Goal: Information Seeking & Learning: Learn about a topic

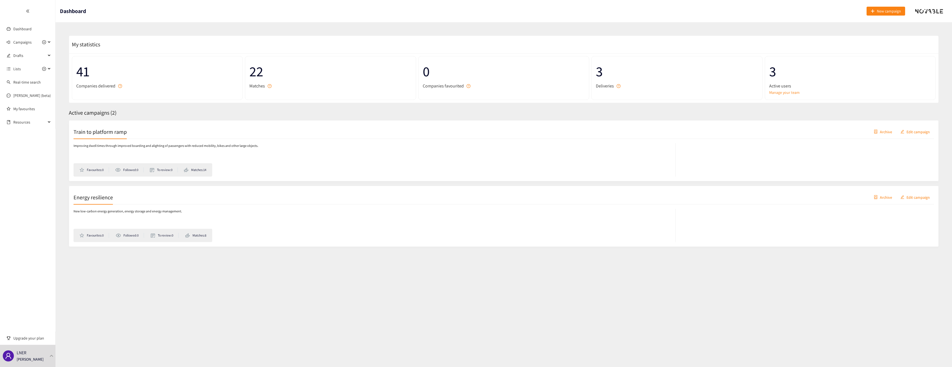
click at [98, 129] on h2 "Train to platform ramp" at bounding box center [99, 132] width 53 height 8
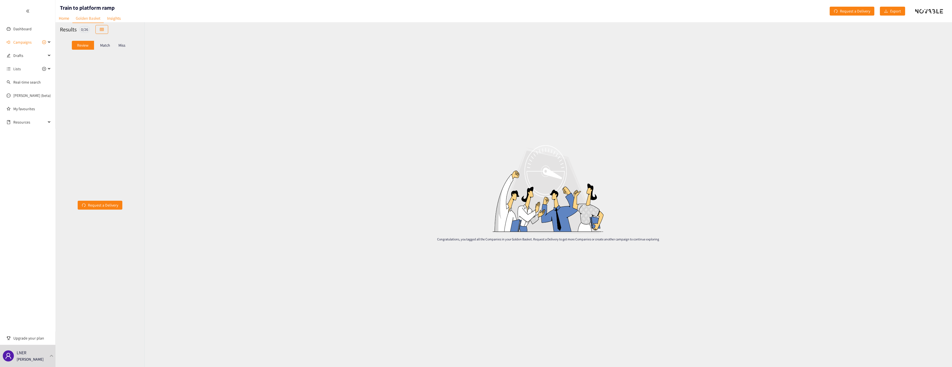
click at [104, 48] on div "Match" at bounding box center [105, 45] width 22 height 9
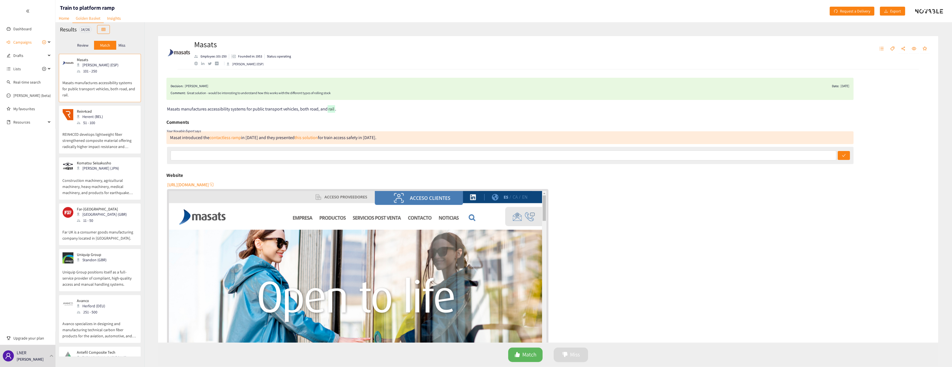
click at [83, 79] on p "Masats manufactures accessibility systems for public transport vehicles, both r…" at bounding box center [99, 86] width 75 height 24
click at [113, 125] on div "Rein4ced Herent (BEL) 51 - 100" at bounding box center [99, 117] width 75 height 17
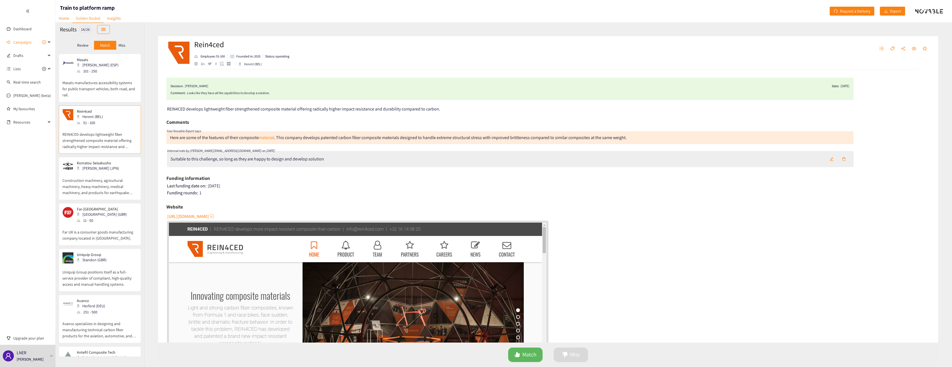
click at [393, 302] on img "website" at bounding box center [357, 328] width 377 height 212
click at [103, 182] on p "Construction machinery, agricultural machinery, heavy machinery, medical machin…" at bounding box center [99, 184] width 75 height 24
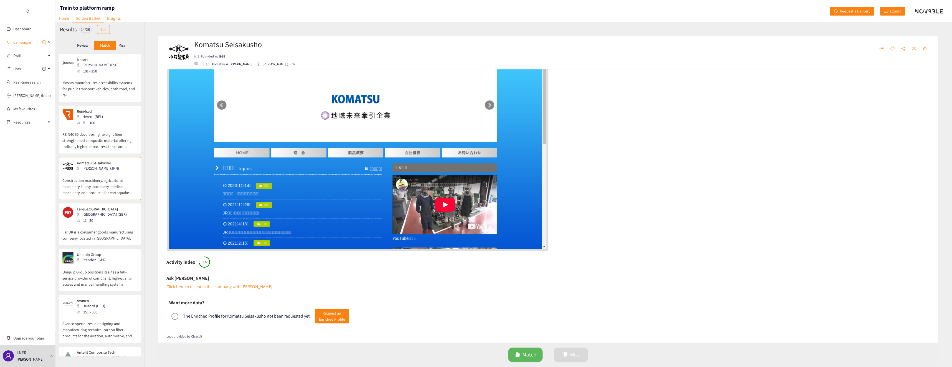
scroll to position [159, 0]
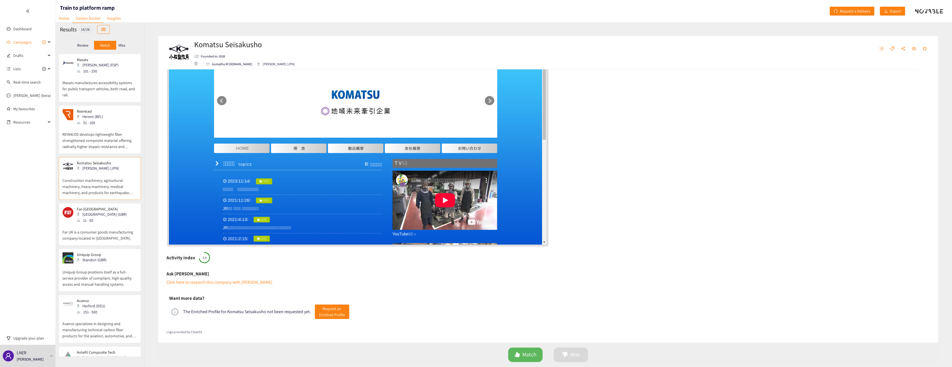
click at [111, 225] on p "Far UK is a consumer goods manufacturing company located in [GEOGRAPHIC_DATA]." at bounding box center [99, 232] width 75 height 18
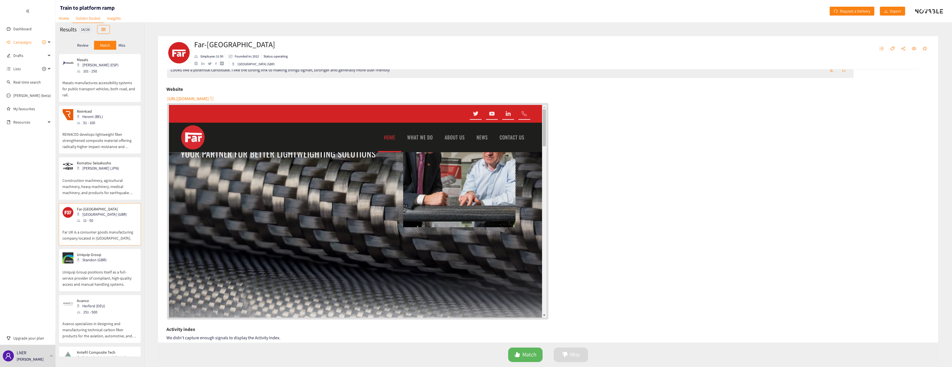
scroll to position [139, 0]
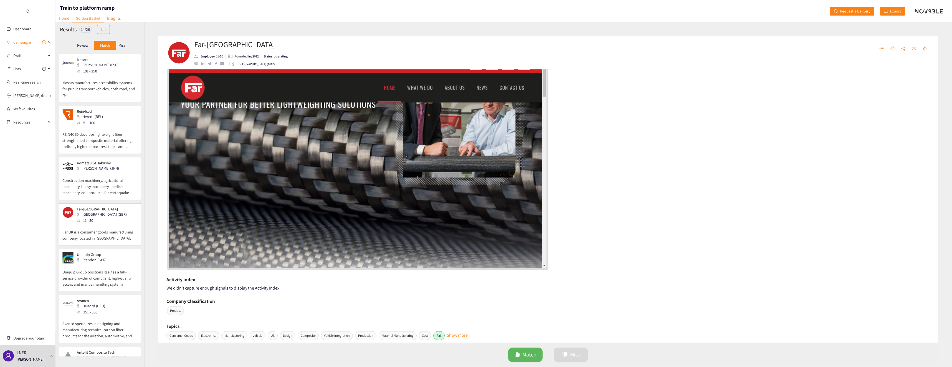
click at [108, 262] on div "Uniquip Group Standon (GBR)" at bounding box center [99, 257] width 75 height 11
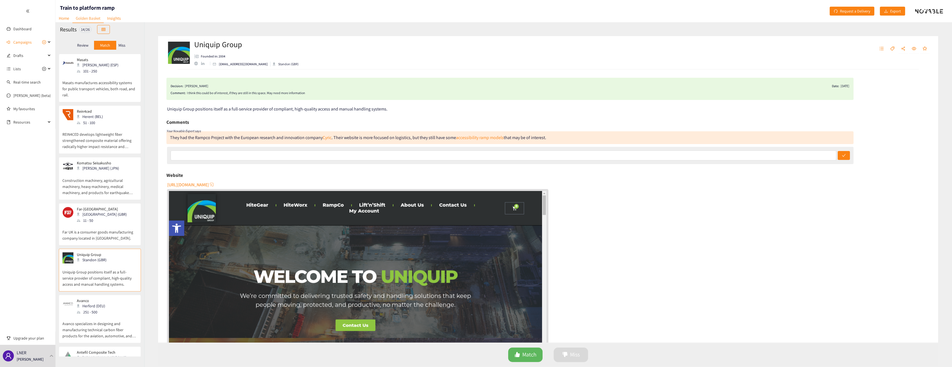
click at [84, 306] on div "Herford (DEU)" at bounding box center [93, 306] width 32 height 6
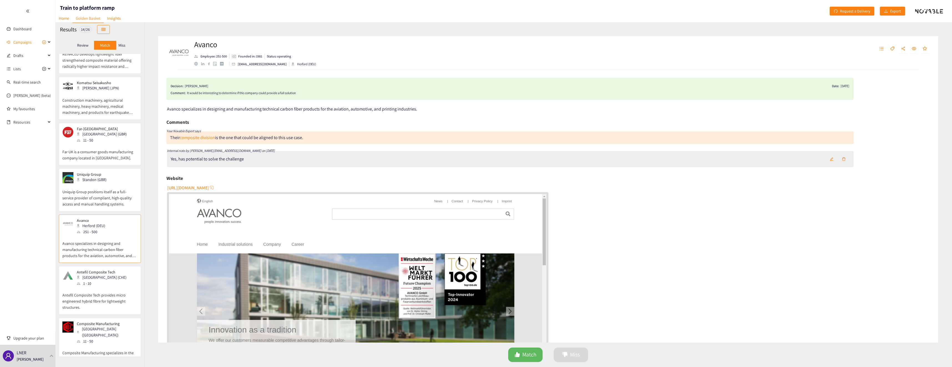
scroll to position [83, 0]
click at [105, 290] on p "Antefil Composite Tech provides micro engineered hybrid fibre for lightweight s…" at bounding box center [99, 295] width 75 height 24
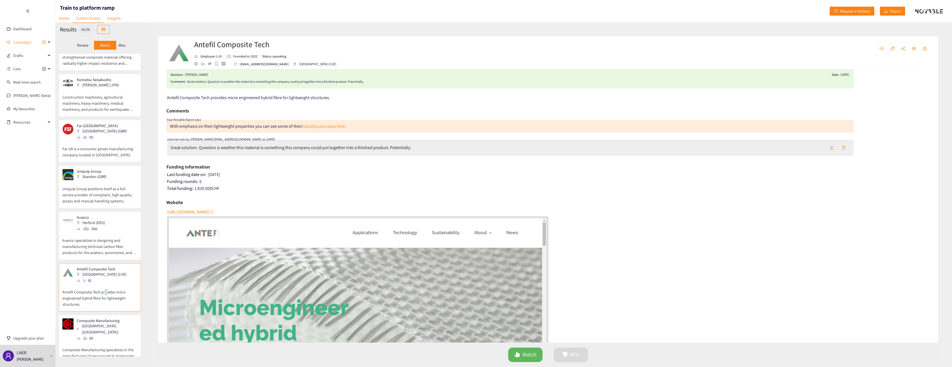
scroll to position [0, 0]
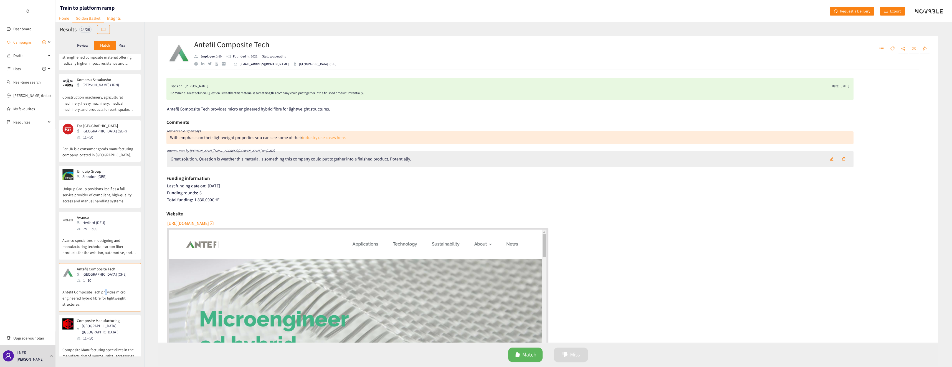
click at [320, 137] on link "industry use cases here." at bounding box center [324, 138] width 44 height 6
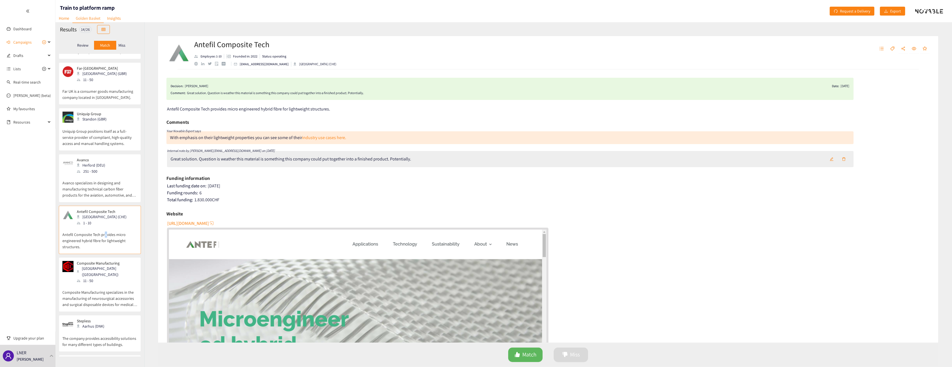
scroll to position [166, 0]
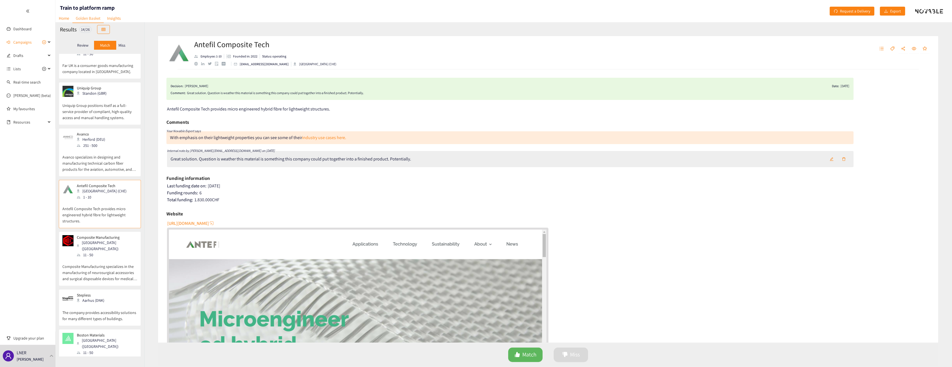
click at [90, 260] on p "Composite Manufacturing specializes in the manufacturing of neurosurgical acces…" at bounding box center [99, 270] width 75 height 24
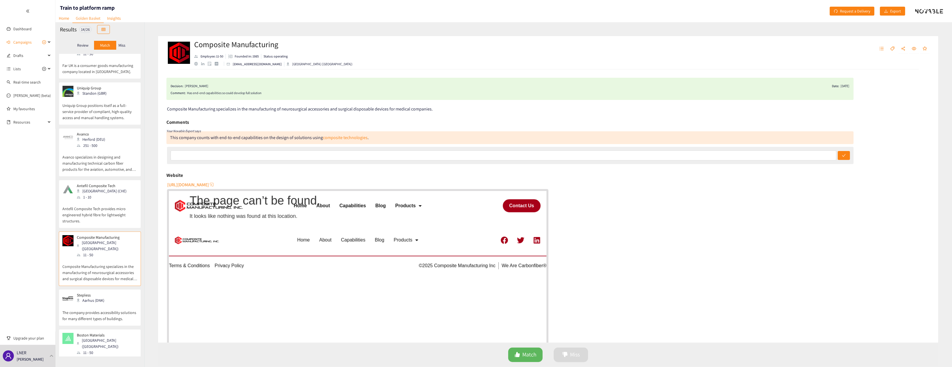
scroll to position [194, 0]
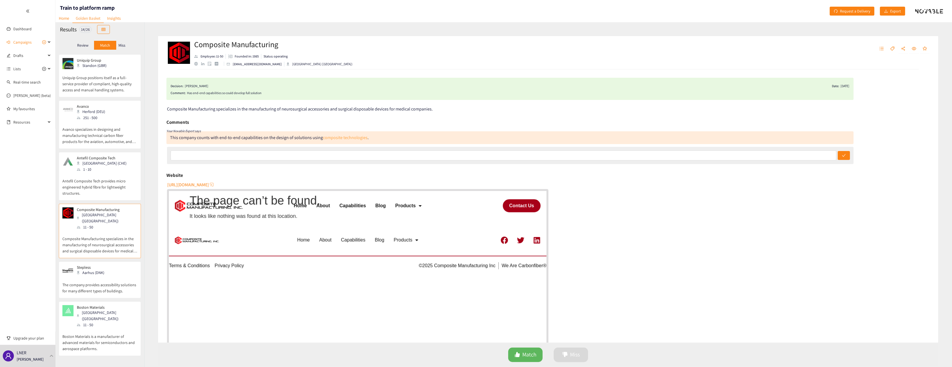
click at [333, 139] on link "composite technologies" at bounding box center [345, 138] width 45 height 6
click at [41, 41] on span "Campaigns" at bounding box center [29, 42] width 33 height 11
click at [25, 71] on link "Energy resilience" at bounding box center [26, 68] width 27 height 5
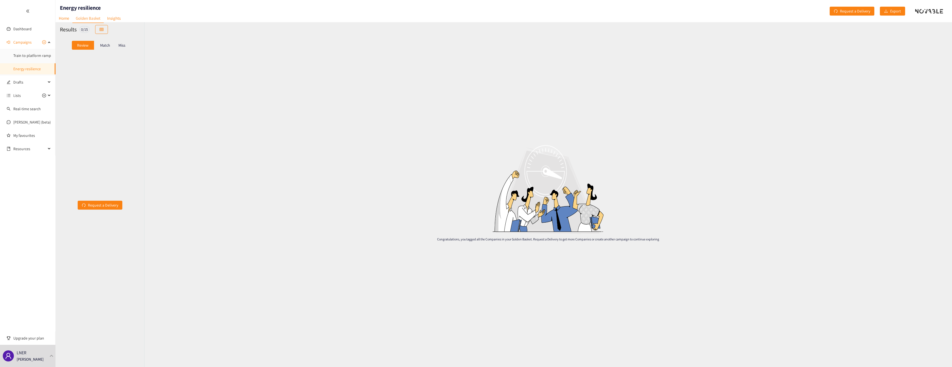
click at [104, 46] on p "Match" at bounding box center [105, 45] width 10 height 4
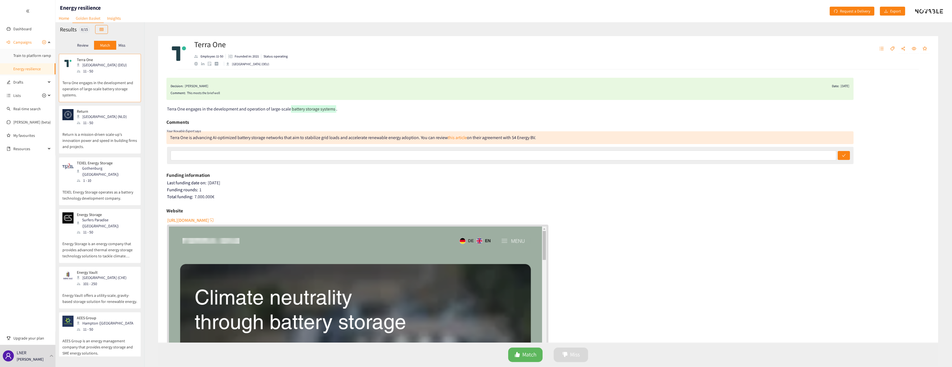
click at [76, 136] on p "Return is a mission-driven scale-up's innovation power and speed in building fi…" at bounding box center [99, 138] width 75 height 24
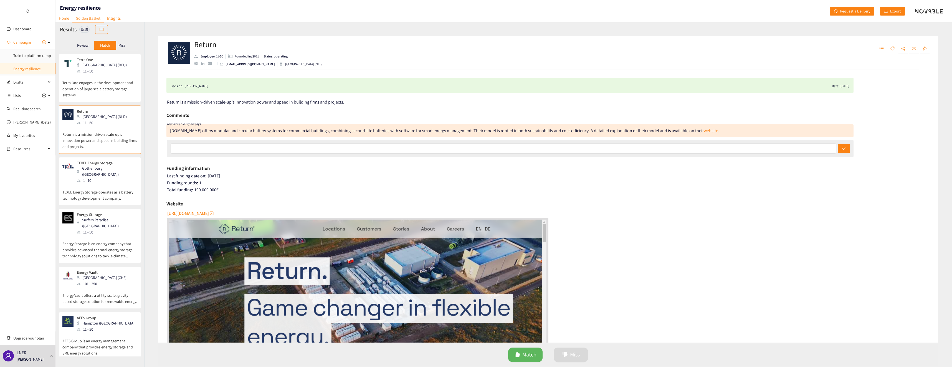
click at [117, 164] on div "TEXEL Energy Storage [GEOGRAPHIC_DATA] ([GEOGRAPHIC_DATA]) 1 - 10" at bounding box center [99, 172] width 75 height 23
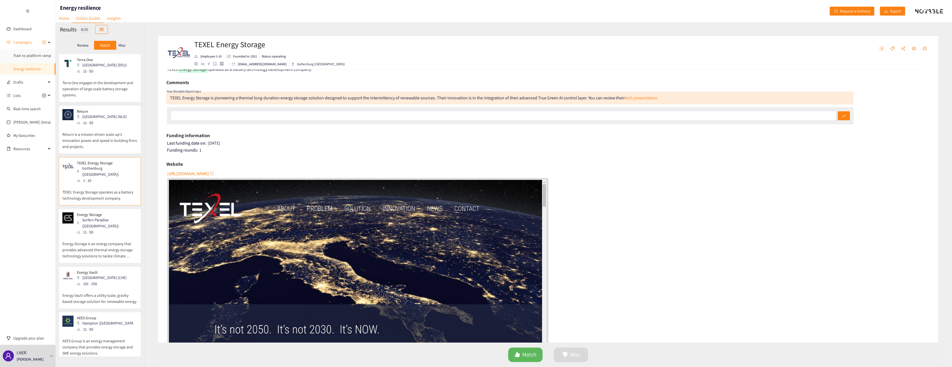
scroll to position [28, 0]
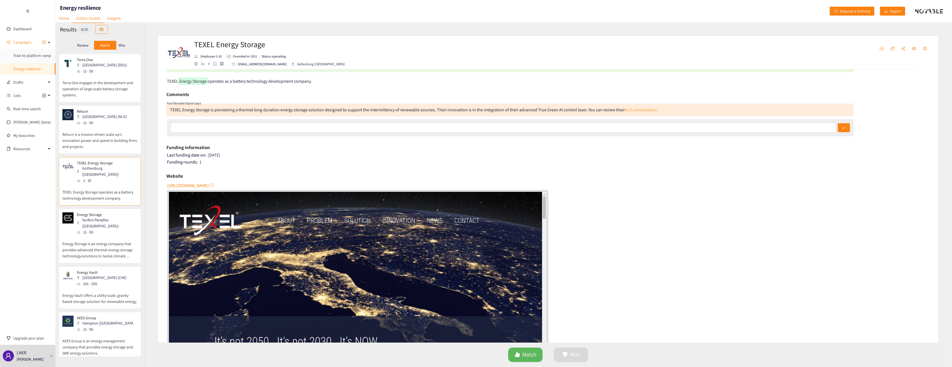
click at [630, 110] on link "tech presentation." at bounding box center [642, 110] width 34 height 6
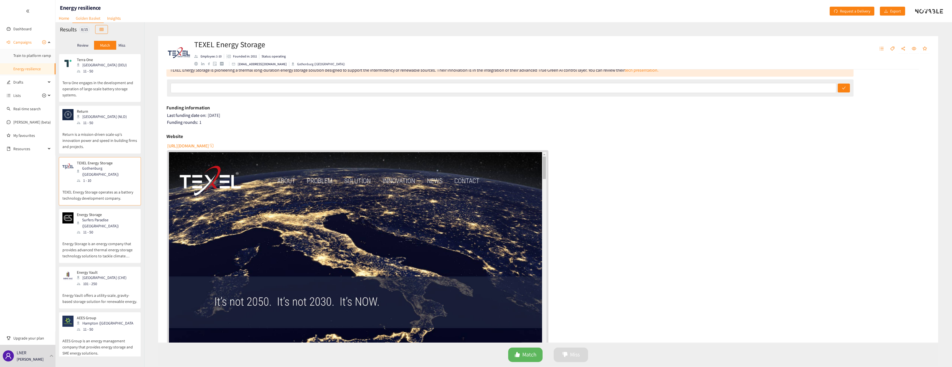
scroll to position [83, 0]
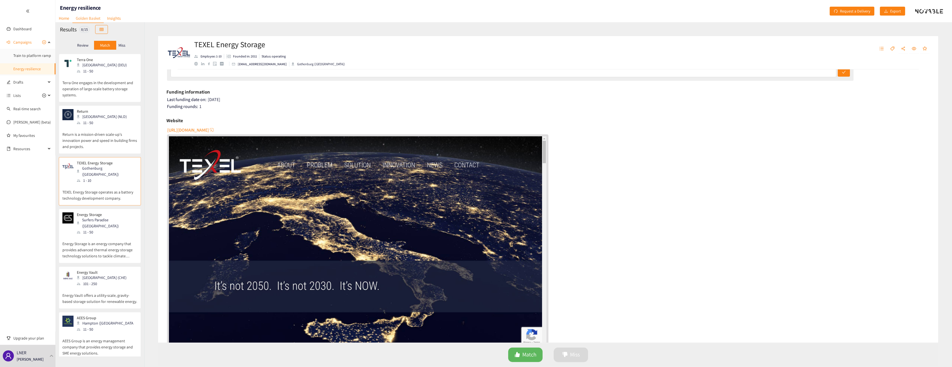
click at [202, 131] on span "[URL][DOMAIN_NAME]" at bounding box center [188, 129] width 42 height 7
click at [89, 217] on div "Surfers Paradise ([GEOGRAPHIC_DATA])" at bounding box center [107, 223] width 60 height 12
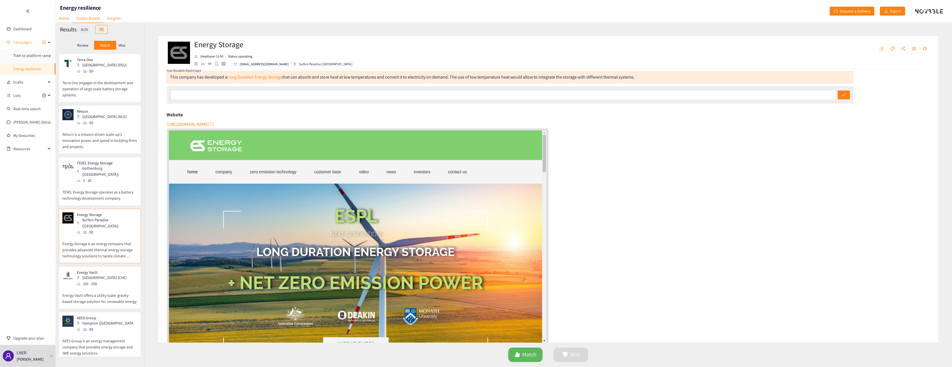
scroll to position [60, 0]
click at [197, 123] on span "[URL][DOMAIN_NAME]" at bounding box center [188, 124] width 42 height 7
